Goal: Subscribe to service/newsletter

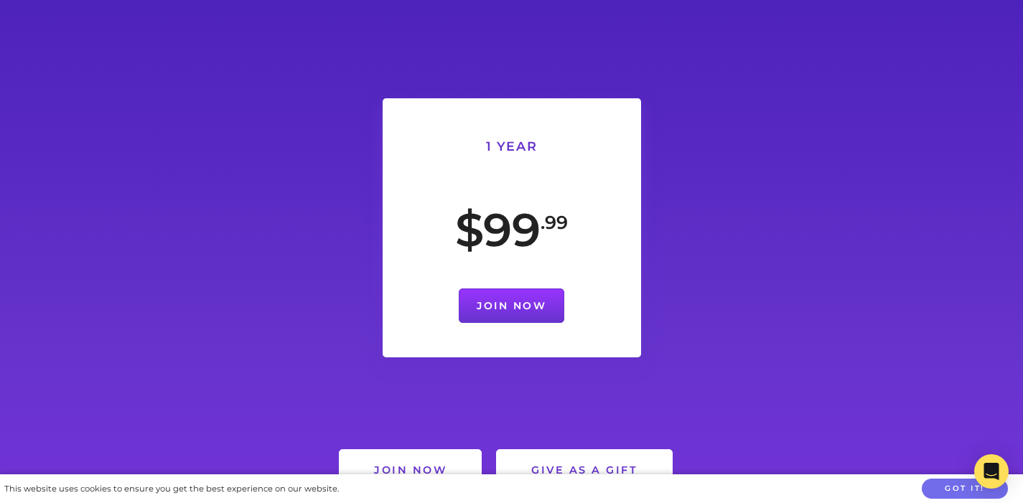
scroll to position [956, 0]
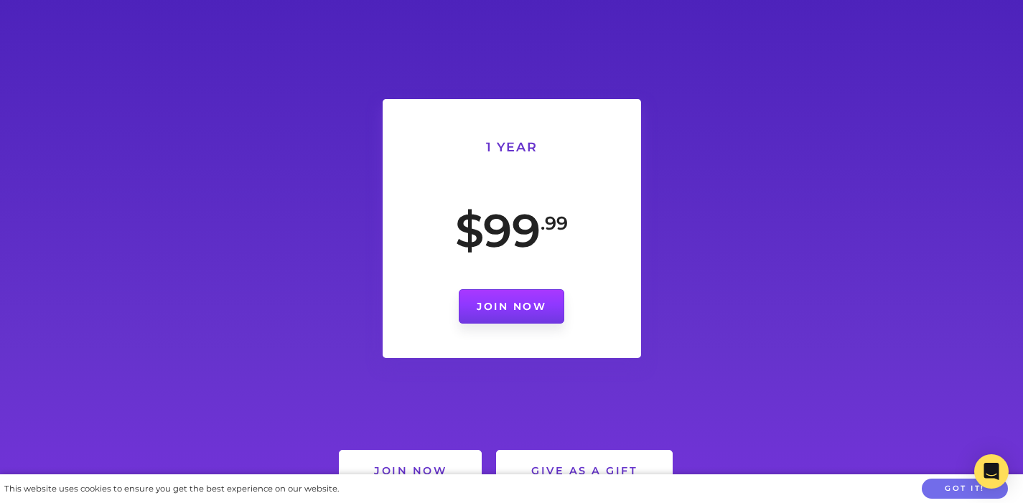
click at [517, 309] on link "Join Now" at bounding box center [512, 306] width 106 height 34
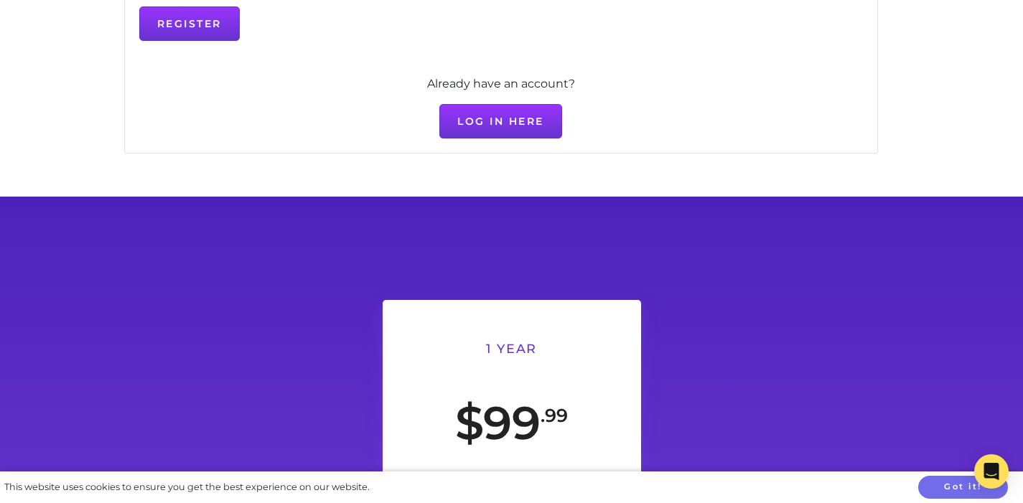
scroll to position [603, 0]
